Goal: Obtain resource: Download file/media

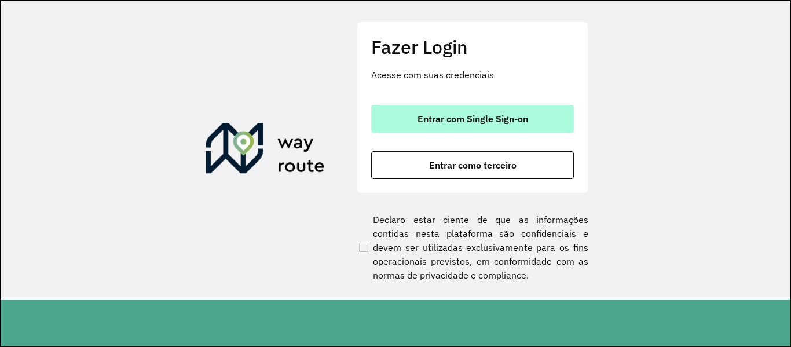
click at [392, 114] on button "Entrar com Single Sign-on" at bounding box center [472, 119] width 203 height 28
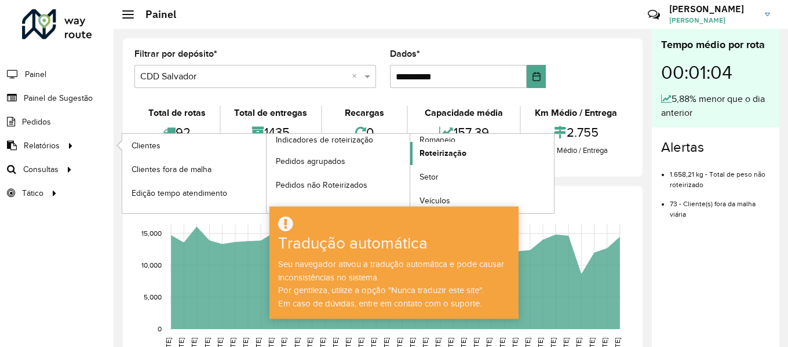
click at [457, 150] on font "Roteirização" at bounding box center [442, 152] width 47 height 9
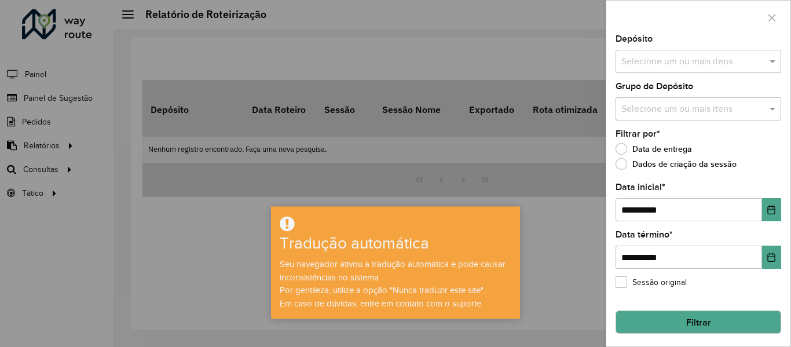
click at [653, 54] on div "Selecione um ou mais itens" at bounding box center [699, 61] width 166 height 23
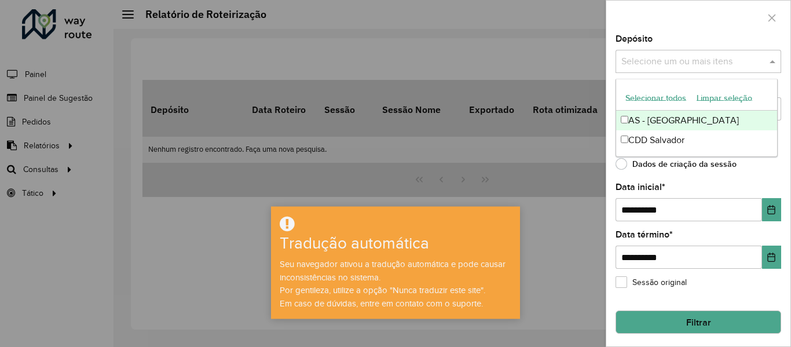
click at [651, 94] on font "Selecionar todos" at bounding box center [656, 97] width 61 height 9
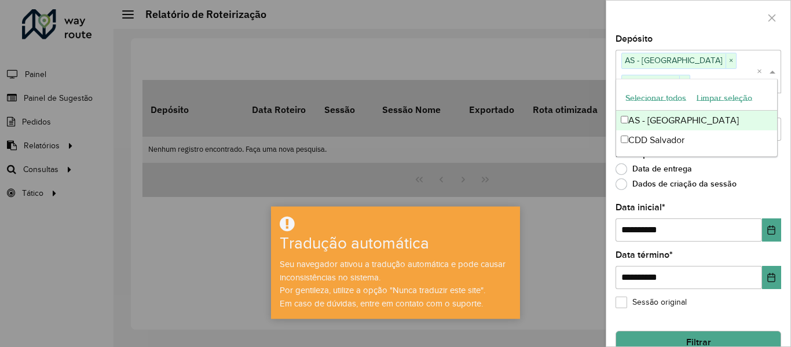
click at [672, 13] on div at bounding box center [699, 18] width 184 height 34
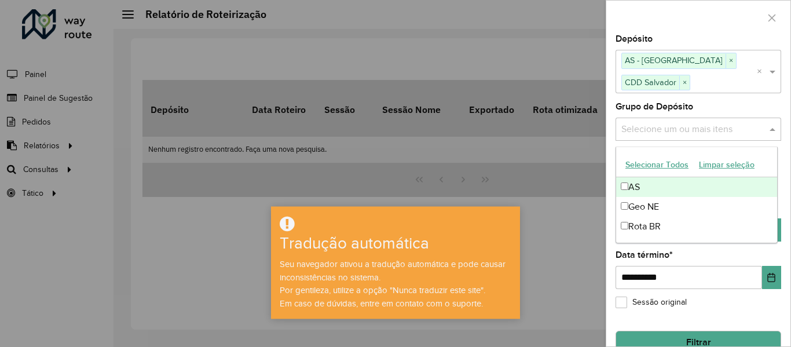
click at [674, 126] on input "text" at bounding box center [693, 129] width 148 height 14
click at [658, 169] on font "Selecionar todos" at bounding box center [656, 164] width 61 height 9
click at [669, 30] on div at bounding box center [699, 18] width 184 height 34
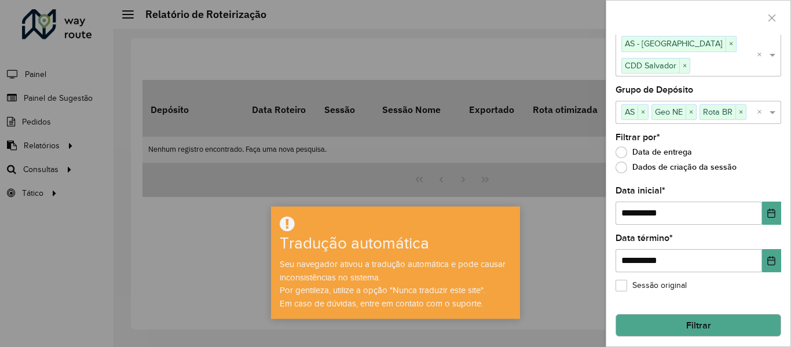
scroll to position [21, 0]
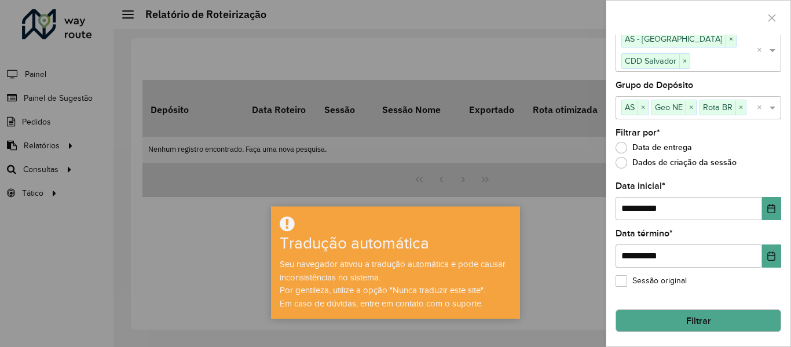
click at [663, 311] on button "Filtrar" at bounding box center [699, 320] width 166 height 23
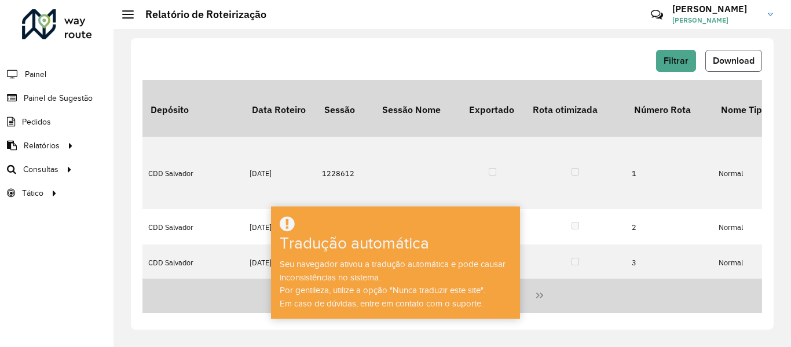
click at [722, 59] on font "Download" at bounding box center [734, 61] width 42 height 10
drag, startPoint x: 560, startPoint y: 111, endPoint x: 361, endPoint y: 27, distance: 215.8
click at [361, 27] on hb-header "Relatório de Roteirização Críticas? Dúvidas? Elógios? Sugestões? Entre em conta…" at bounding box center [453, 14] width 678 height 29
click at [682, 63] on font "Filtrar" at bounding box center [676, 61] width 25 height 10
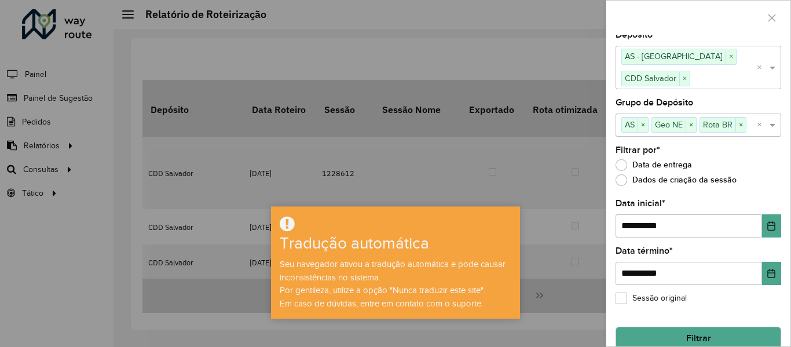
scroll to position [0, 0]
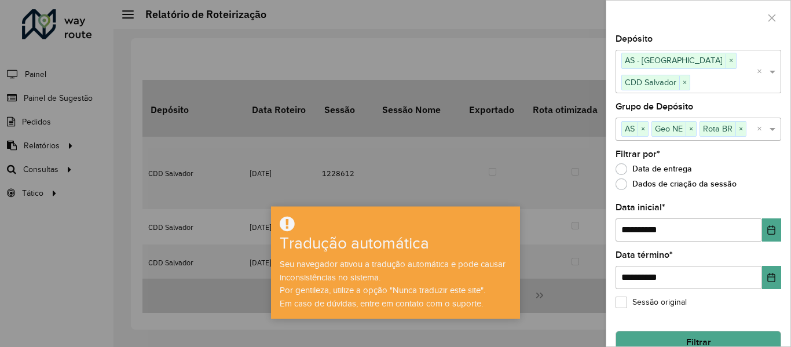
click at [465, 14] on div at bounding box center [395, 173] width 791 height 347
